Goal: Task Accomplishment & Management: Use online tool/utility

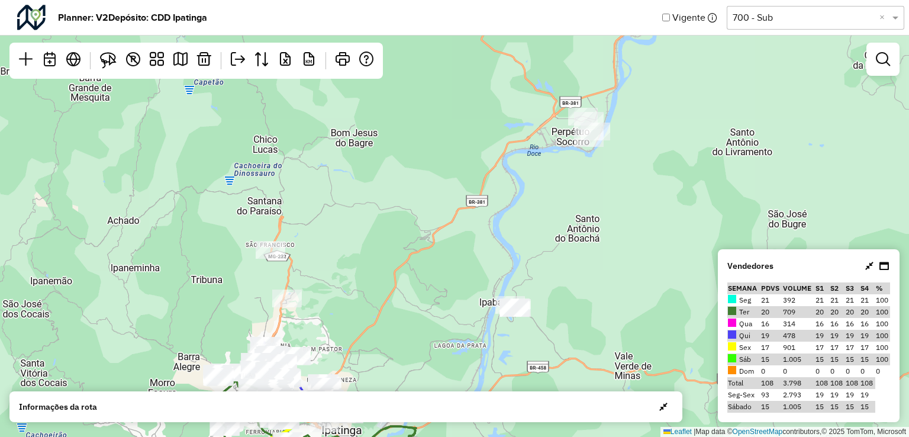
click at [805, 15] on input "text" at bounding box center [804, 18] width 142 height 14
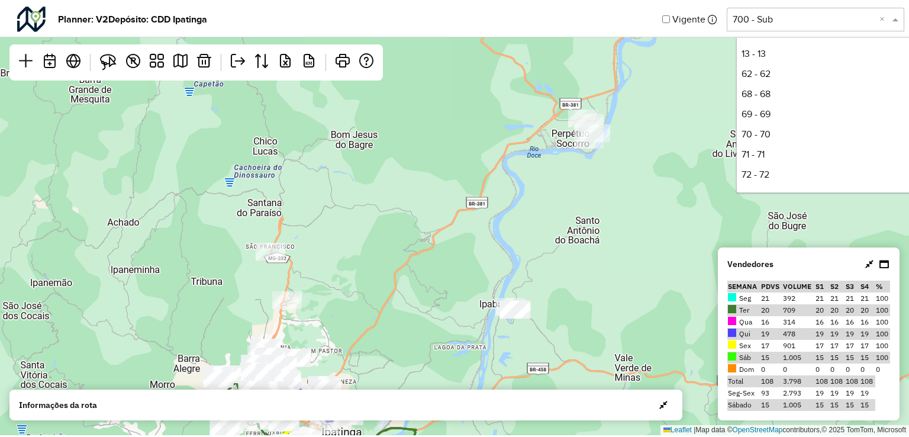
scroll to position [301, 0]
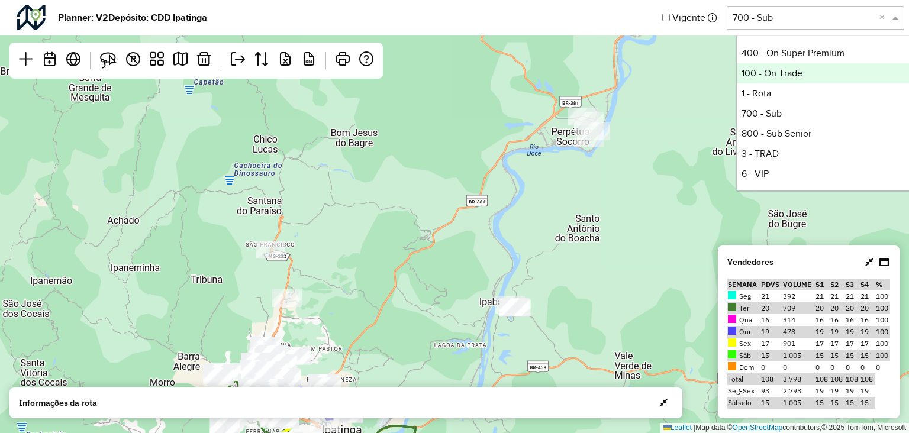
click at [772, 73] on div "100 - On Trade" at bounding box center [825, 73] width 176 height 20
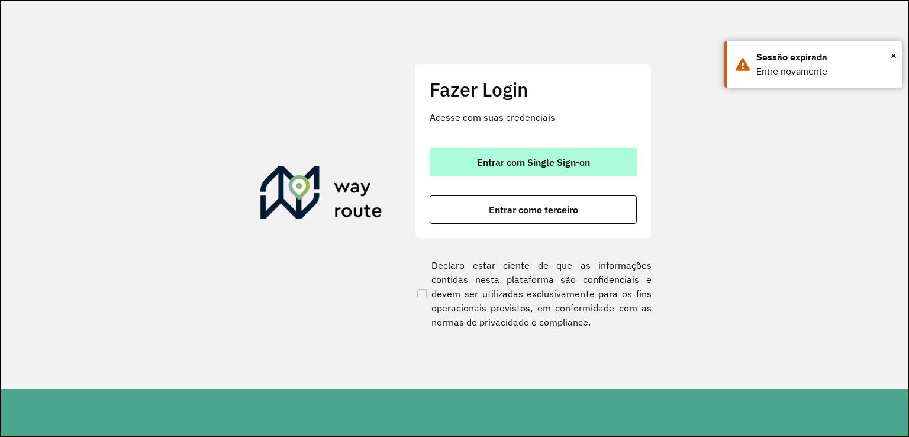
click at [578, 155] on button "Entrar com Single Sign-on" at bounding box center [533, 162] width 207 height 28
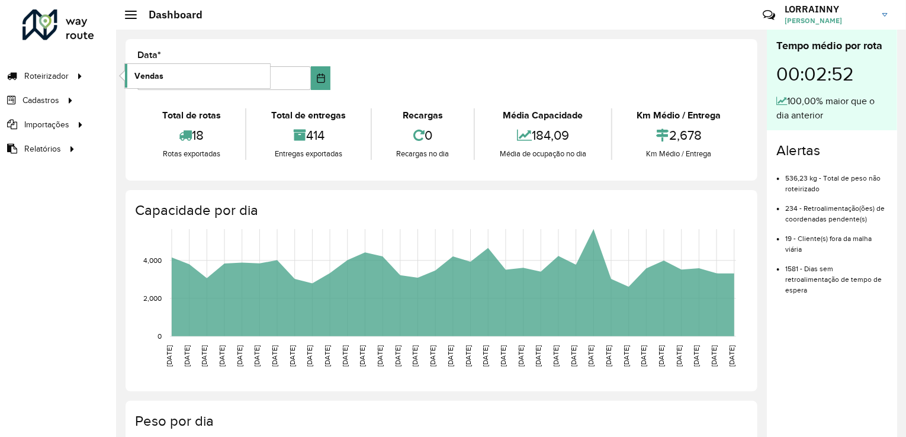
click at [159, 72] on span "Vendas" at bounding box center [148, 76] width 29 height 12
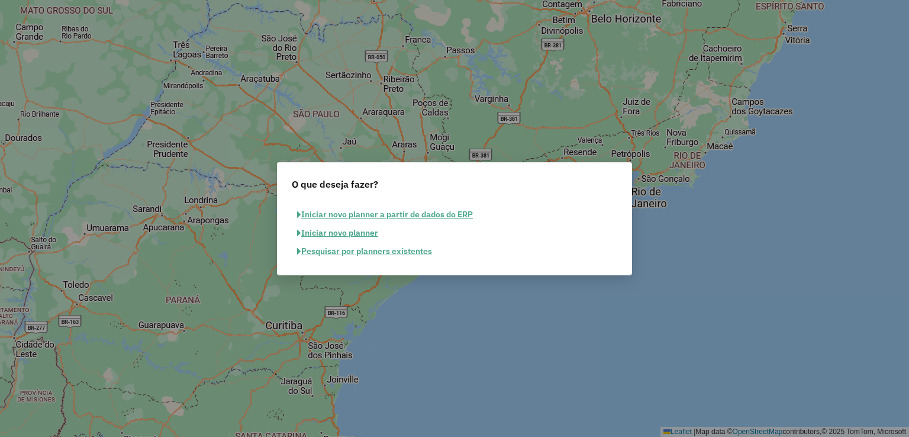
click at [338, 250] on button "Pesquisar por planners existentes" at bounding box center [365, 251] width 146 height 18
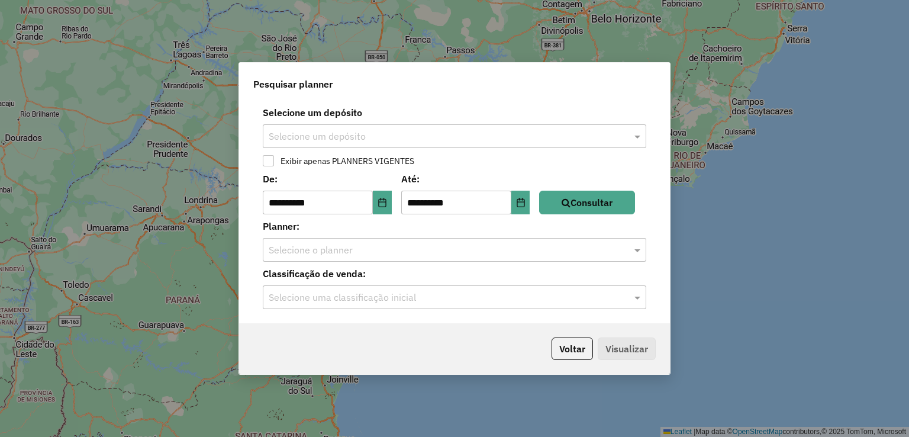
click at [355, 140] on input "text" at bounding box center [443, 137] width 348 height 14
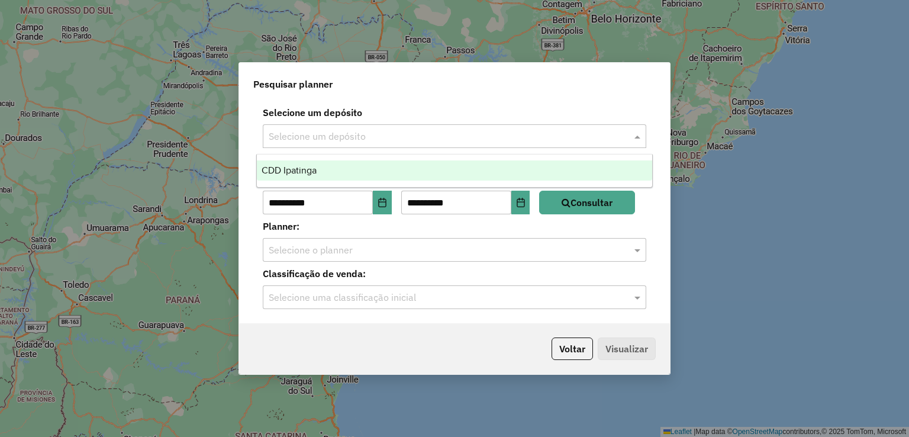
click at [333, 169] on div "CDD Ipatinga" at bounding box center [455, 170] width 396 height 20
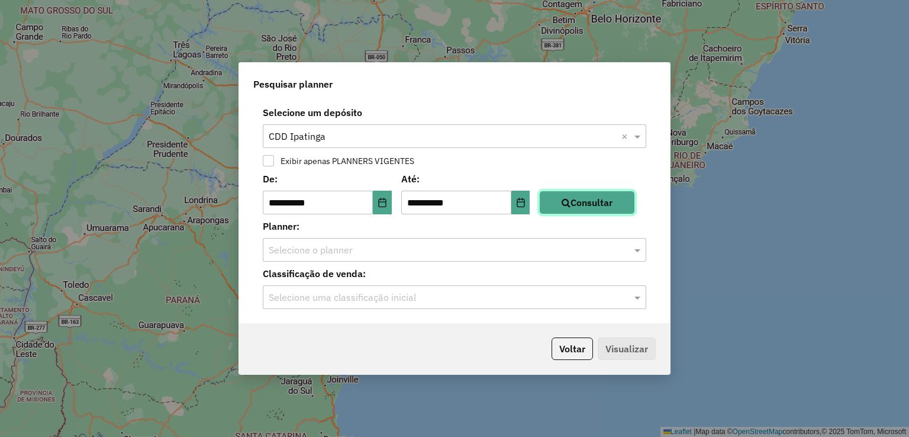
drag, startPoint x: 582, startPoint y: 193, endPoint x: 571, endPoint y: 193, distance: 10.7
click at [583, 193] on button "Consultar" at bounding box center [587, 203] width 96 height 24
click at [568, 211] on button "Consultar" at bounding box center [587, 203] width 96 height 24
click at [617, 248] on div at bounding box center [455, 249] width 384 height 15
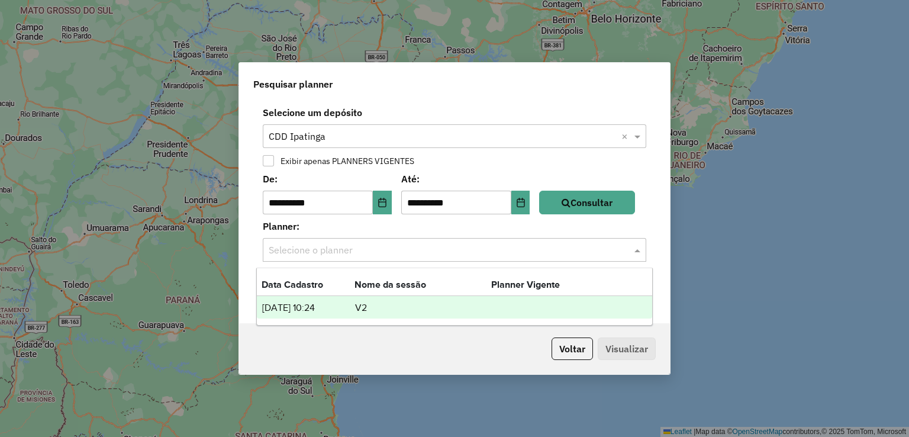
click at [400, 300] on td "V2" at bounding box center [423, 307] width 137 height 15
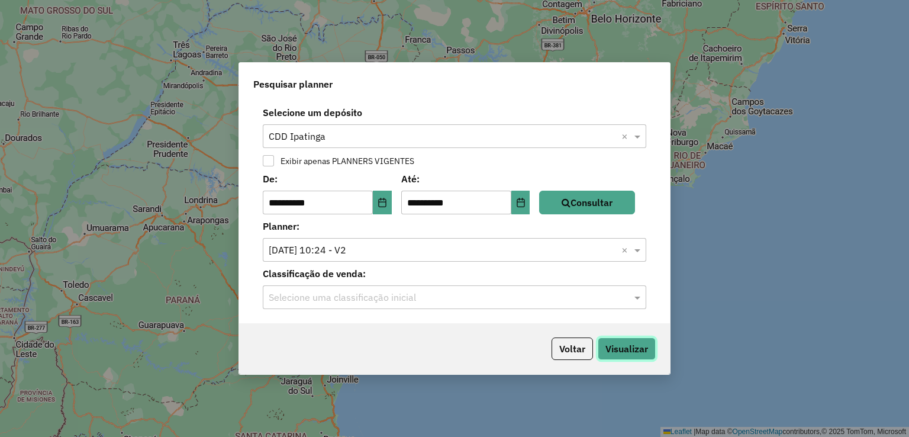
click at [630, 358] on button "Visualizar" at bounding box center [627, 348] width 58 height 22
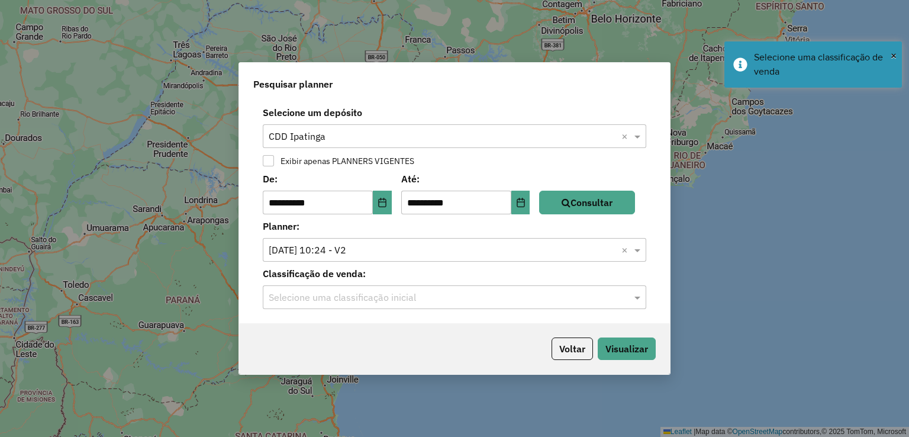
click at [411, 292] on input "text" at bounding box center [443, 298] width 348 height 14
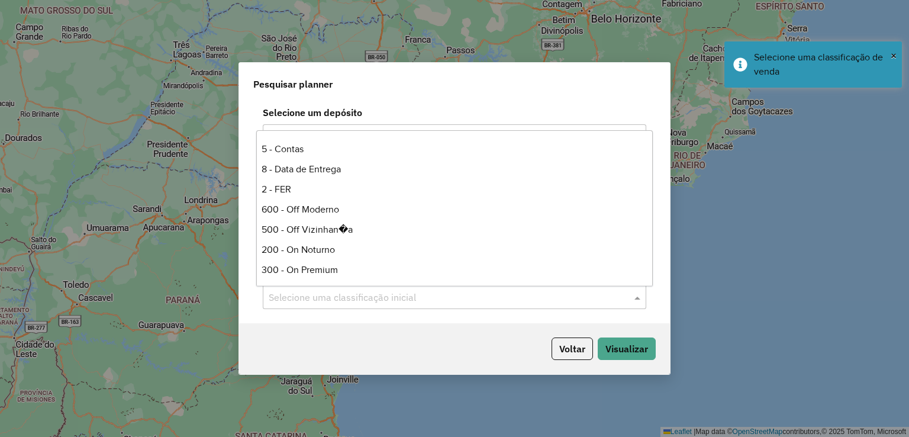
scroll to position [178, 0]
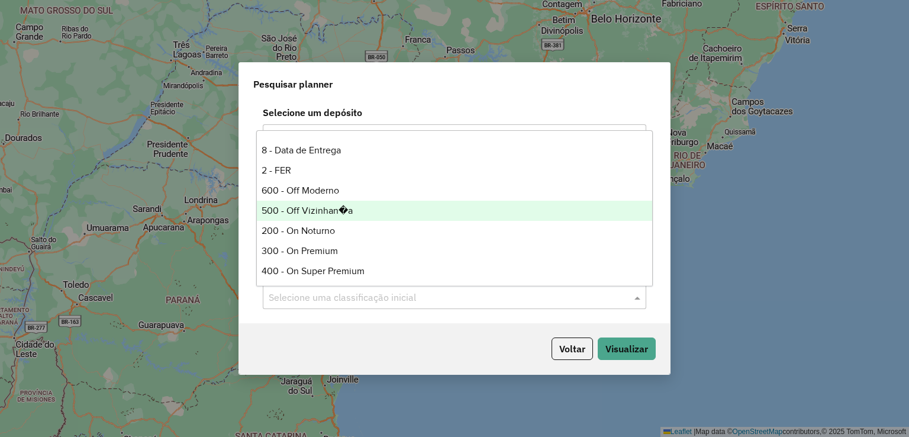
click at [348, 207] on div "500 - Off Vizinhan�a" at bounding box center [455, 211] width 396 height 20
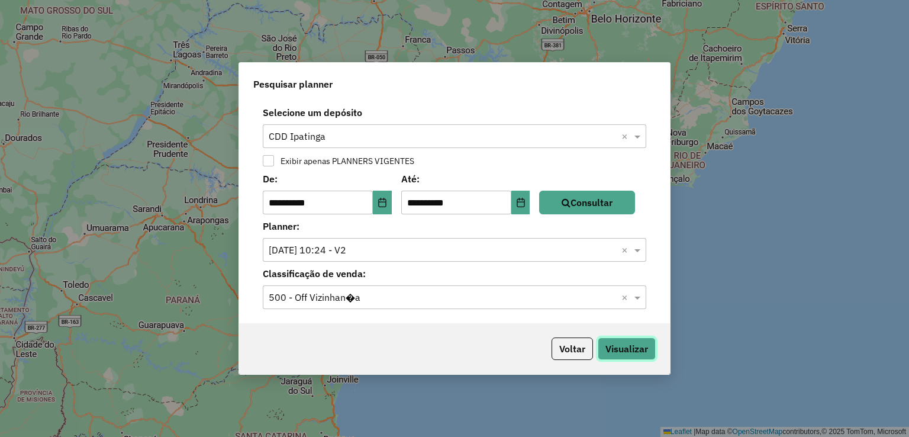
click at [635, 348] on button "Visualizar" at bounding box center [627, 348] width 58 height 22
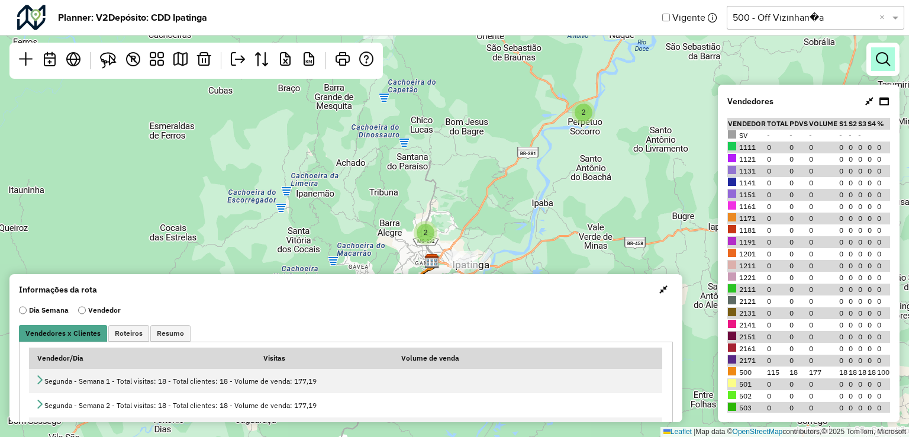
click at [874, 69] on link at bounding box center [883, 59] width 24 height 24
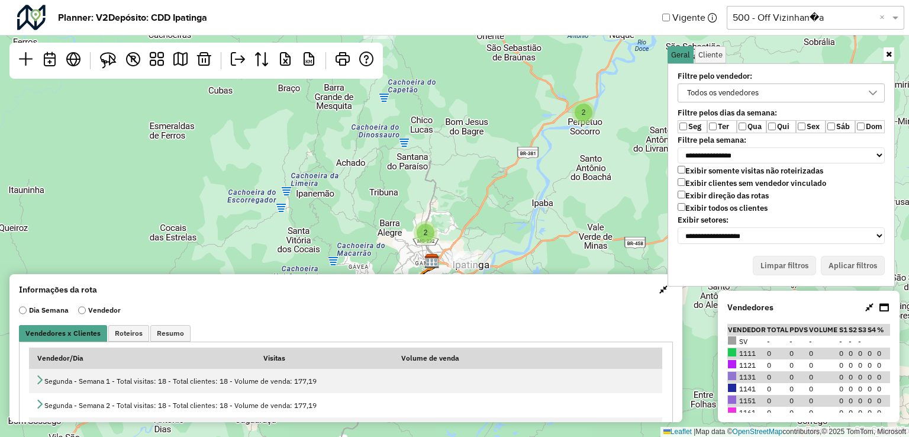
click at [760, 93] on div "Todos os vendedores" at bounding box center [723, 93] width 80 height 18
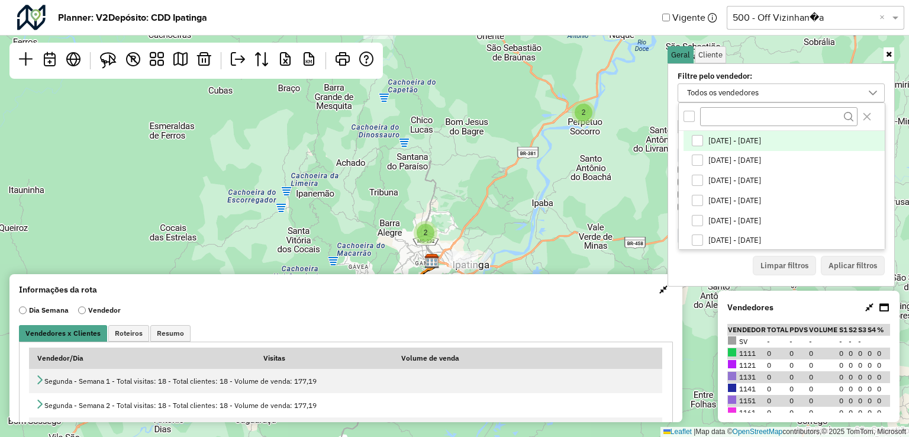
scroll to position [6, 43]
click at [688, 109] on div at bounding box center [782, 117] width 206 height 28
click at [688, 114] on div "All items unselected" at bounding box center [689, 116] width 11 height 11
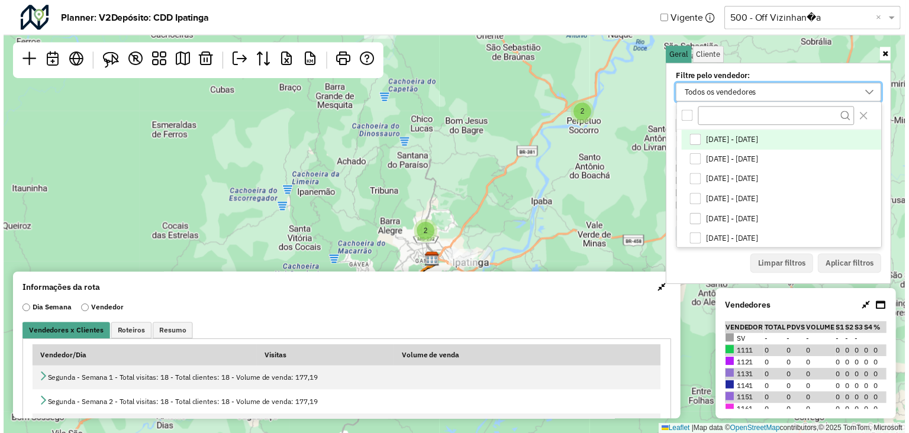
scroll to position [4, 4]
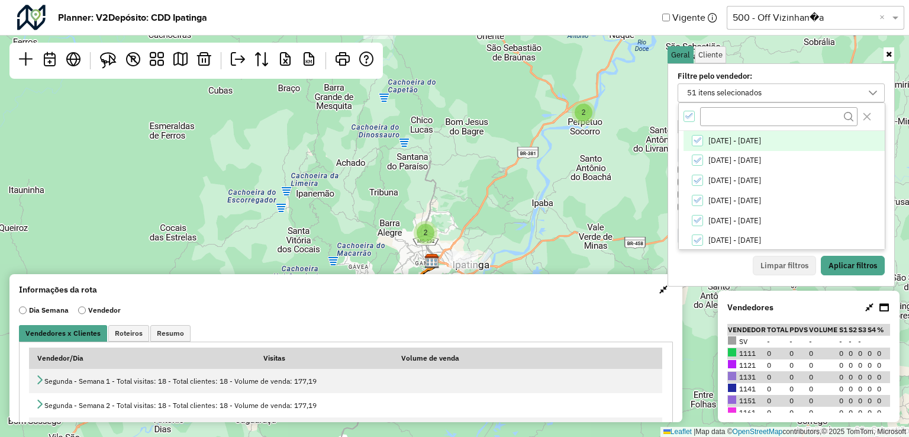
click at [688, 114] on icon "All items selected" at bounding box center [690, 116] width 8 height 8
click at [764, 118] on input "text" at bounding box center [778, 117] width 157 height 18
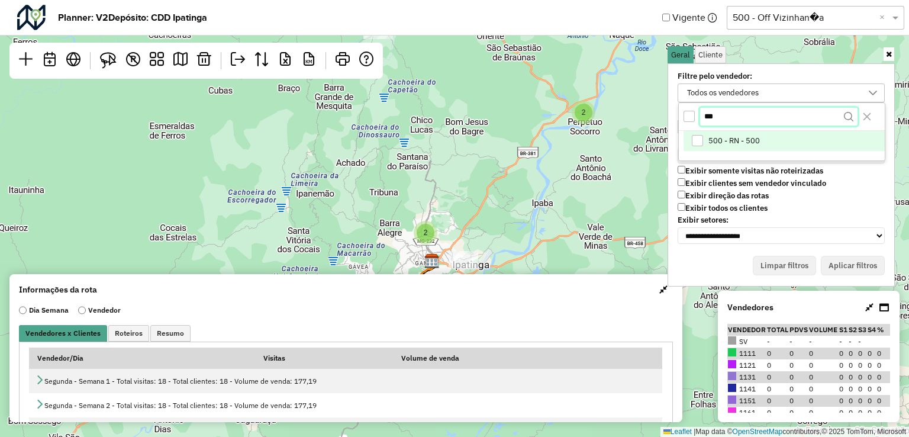
type input "***"
click at [727, 137] on span "500 - RN - 500" at bounding box center [735, 140] width 52 height 9
click at [842, 19] on input "text" at bounding box center [804, 18] width 142 height 14
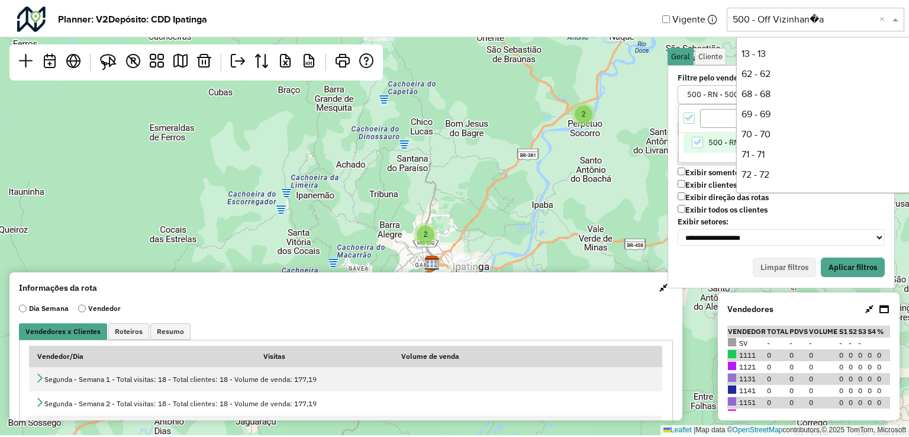
scroll to position [242, 0]
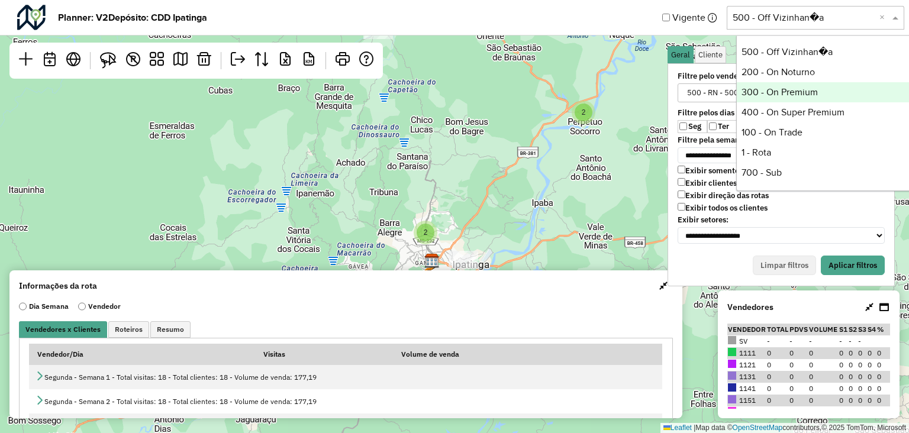
click at [825, 98] on div "300 - On Premium" at bounding box center [825, 92] width 176 height 20
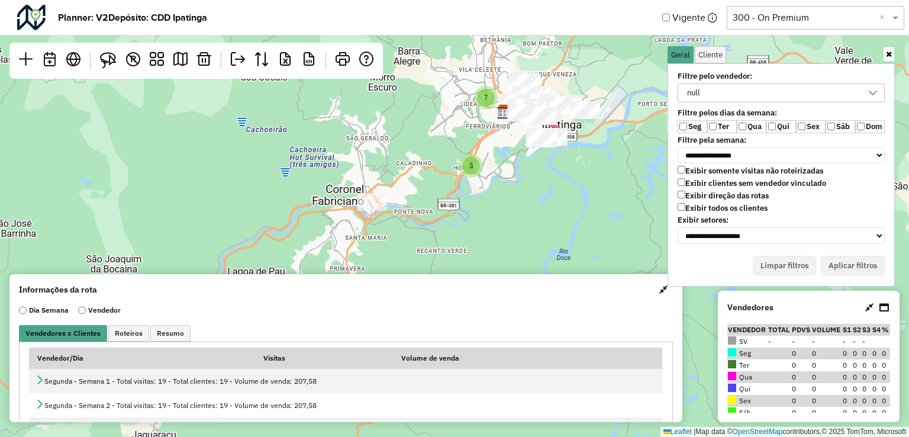
click at [753, 88] on div "null" at bounding box center [772, 93] width 179 height 18
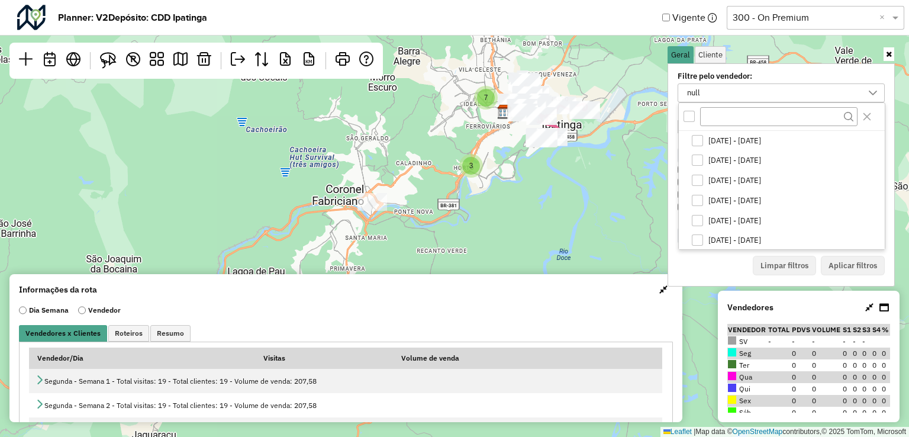
click at [690, 119] on div "All items unselected" at bounding box center [689, 116] width 11 height 11
click at [690, 119] on icon "All items selected" at bounding box center [690, 116] width 8 height 8
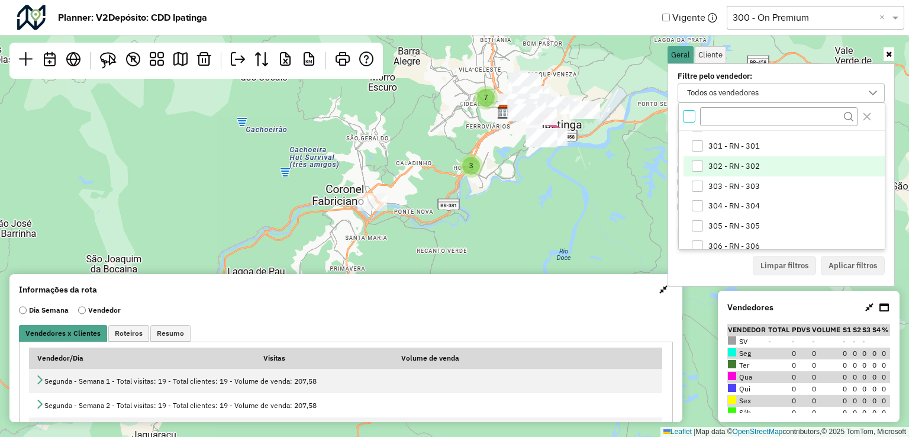
scroll to position [414, 0]
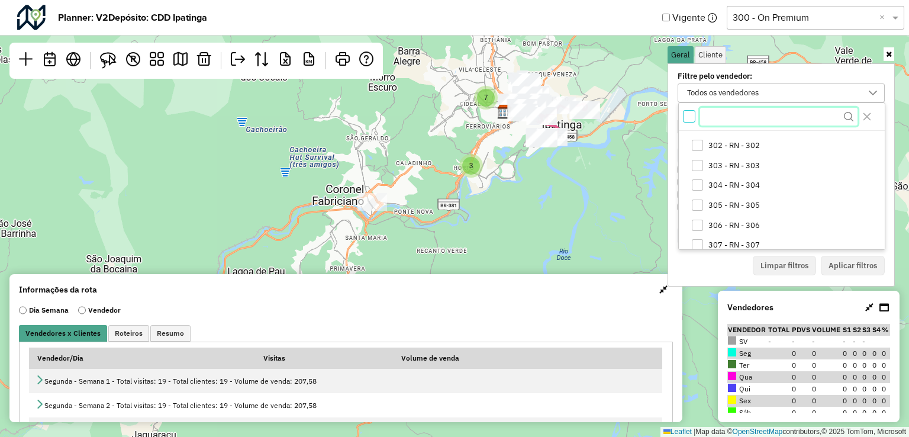
click at [720, 118] on input "text" at bounding box center [778, 117] width 157 height 18
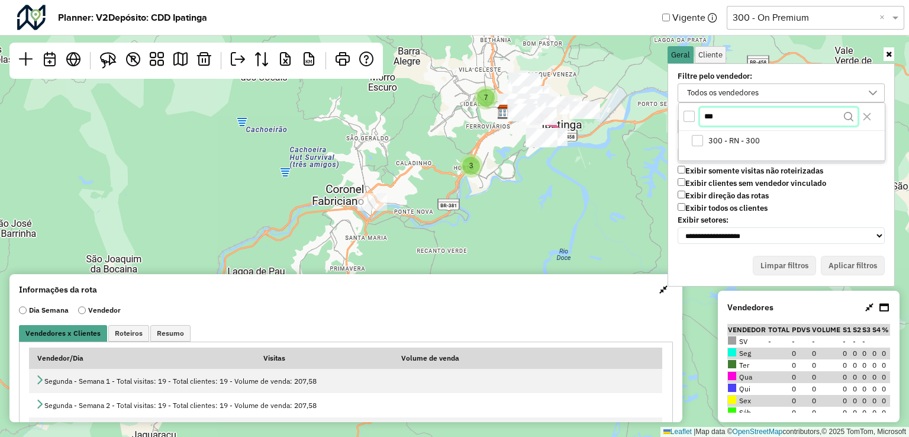
scroll to position [0, 0]
type input "***"
click at [706, 149] on li "300 - RN - 300" at bounding box center [784, 141] width 201 height 20
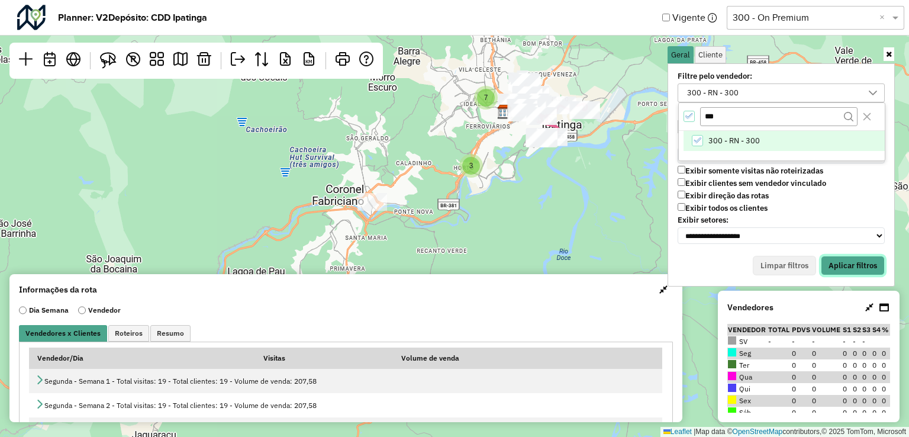
click at [852, 265] on button "Aplicar filtros" at bounding box center [853, 266] width 64 height 20
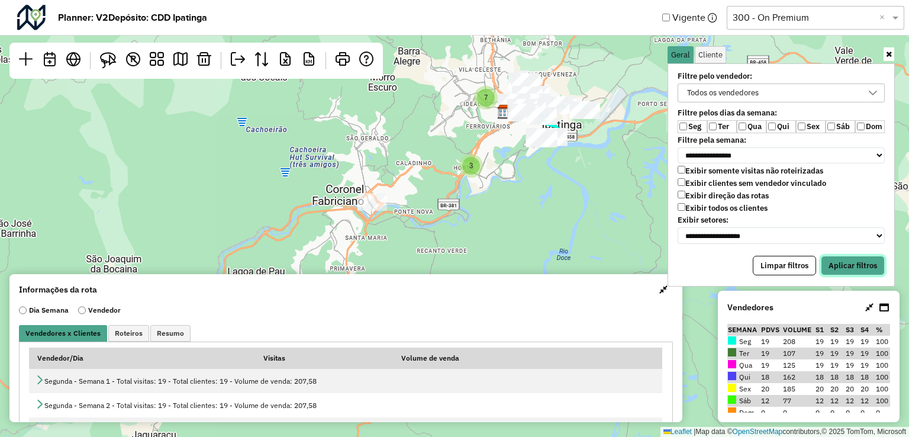
click at [857, 263] on button "Aplicar filtros" at bounding box center [853, 266] width 64 height 20
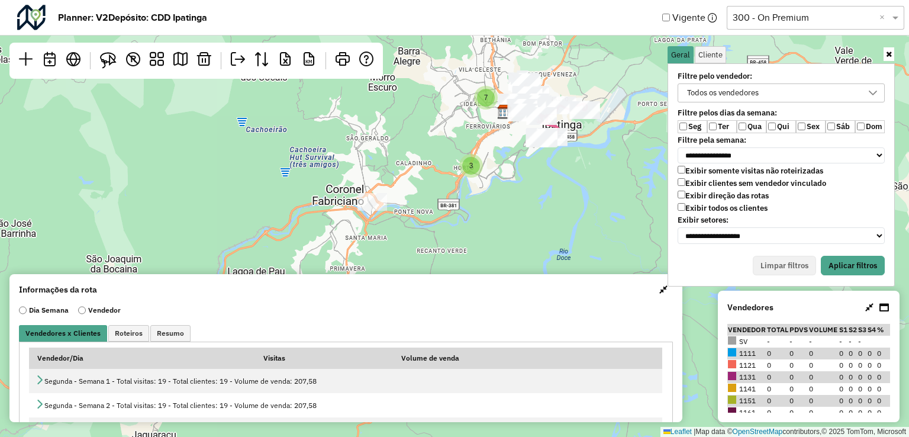
click at [767, 126] on label "Qui" at bounding box center [782, 126] width 30 height 13
click at [837, 128] on label "Sáb" at bounding box center [841, 126] width 30 height 13
click at [852, 256] on button "Aplicar filtros" at bounding box center [853, 266] width 64 height 20
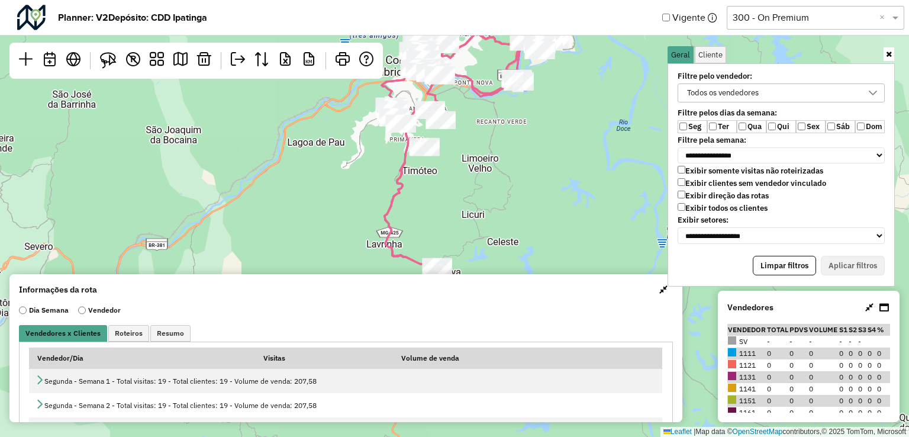
drag, startPoint x: 537, startPoint y: 231, endPoint x: 555, endPoint y: 155, distance: 77.8
click at [606, 97] on div "7 3 Leaflet | Map data © OpenStreetMap contributors,© 2025 TomTom, Microsoft" at bounding box center [454, 218] width 909 height 437
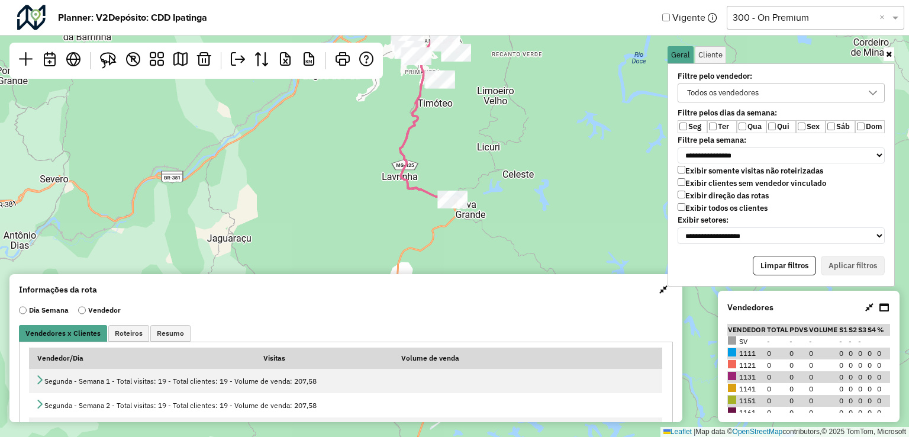
drag, startPoint x: 478, startPoint y: 143, endPoint x: 479, endPoint y: 134, distance: 8.3
click at [479, 134] on div "7 3 Leaflet | Map data © OpenStreetMap contributors,© 2025 TomTom, Microsoft" at bounding box center [454, 218] width 909 height 437
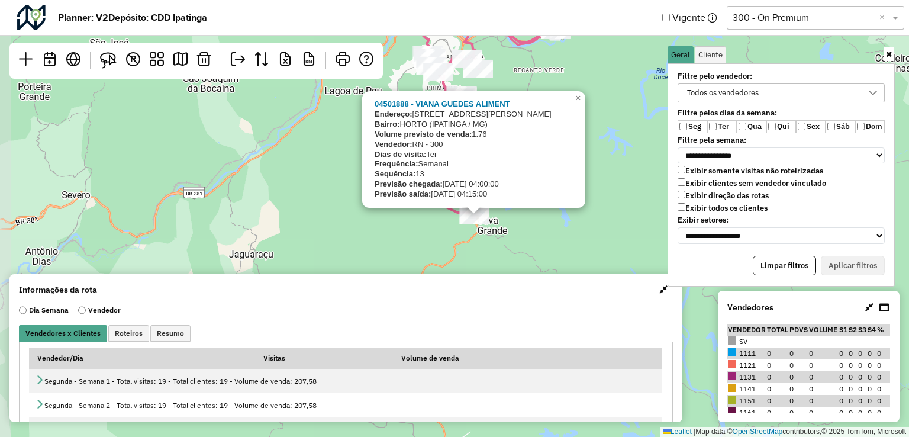
drag, startPoint x: 353, startPoint y: 215, endPoint x: 374, endPoint y: 239, distance: 32.3
click at [374, 239] on div "7 3 04501888 - VIANA GUEDES ALIMENT Endereço: [STREET_ADDRESS][PERSON_NAME]: HO…" at bounding box center [454, 218] width 909 height 437
click at [573, 102] on link "×" at bounding box center [578, 98] width 14 height 14
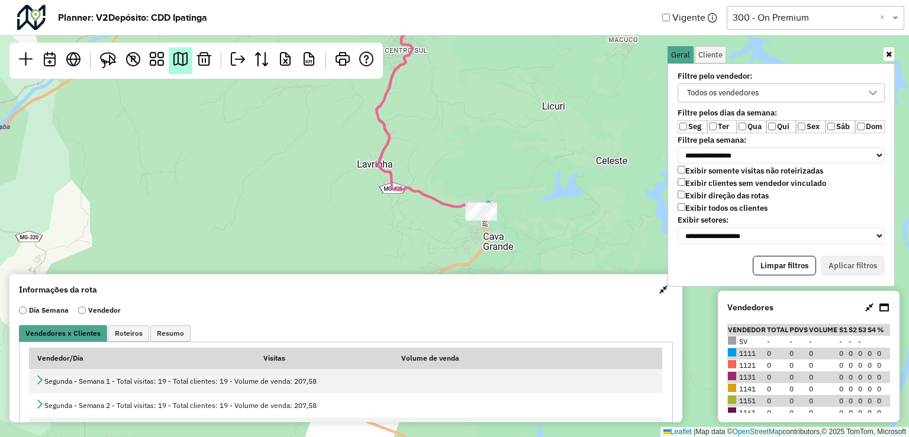
click at [182, 60] on em at bounding box center [180, 59] width 14 height 14
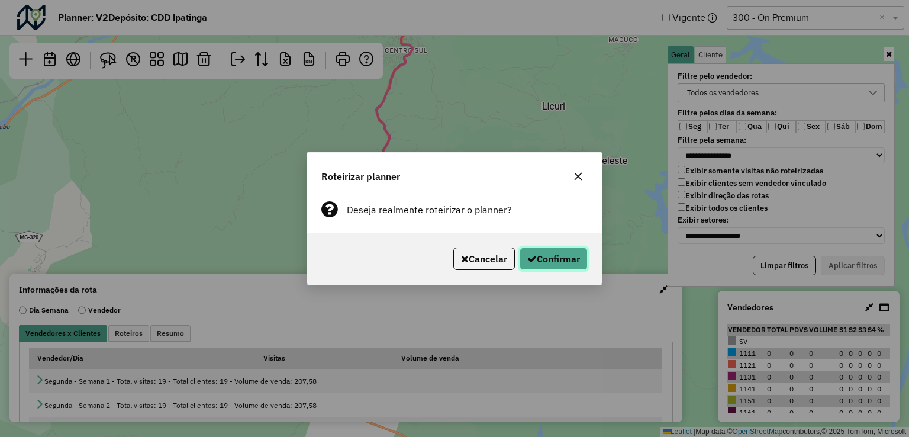
click at [567, 252] on button "Confirmar" at bounding box center [554, 258] width 68 height 22
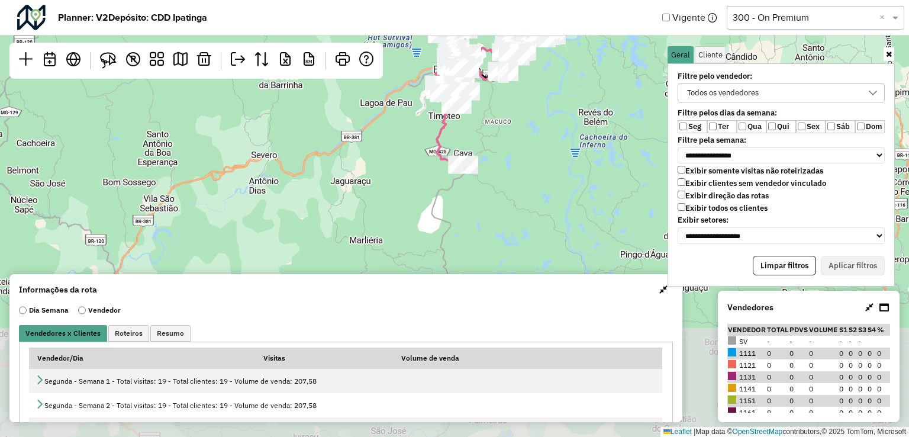
drag, startPoint x: 538, startPoint y: 143, endPoint x: 533, endPoint y: 108, distance: 34.7
click at [533, 108] on div "10 Leaflet | Map data © OpenStreetMap contributors,© 2025 TomTom, Microsoft" at bounding box center [454, 218] width 909 height 437
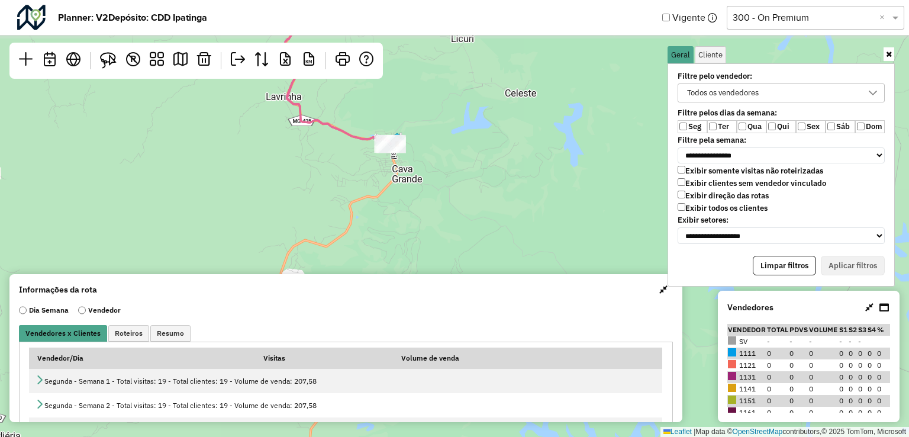
drag, startPoint x: 480, startPoint y: 168, endPoint x: 489, endPoint y: 213, distance: 46.6
click at [489, 213] on div "2 Leaflet | Map data © OpenStreetMap contributors,© 2025 TomTom, Microsoft" at bounding box center [454, 218] width 909 height 437
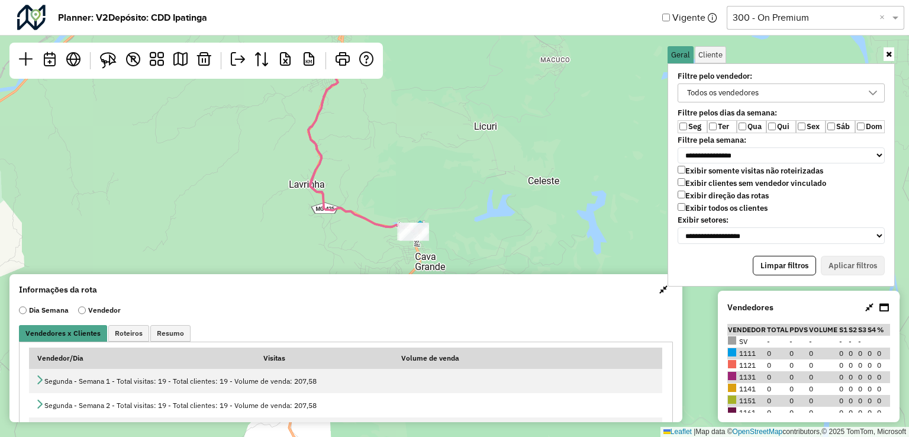
drag, startPoint x: 564, startPoint y: 124, endPoint x: 587, endPoint y: 211, distance: 90.6
click at [587, 211] on div "2 Leaflet | Map data © OpenStreetMap contributors,© 2025 TomTom, Microsoft" at bounding box center [454, 218] width 909 height 437
